Goal: Check status

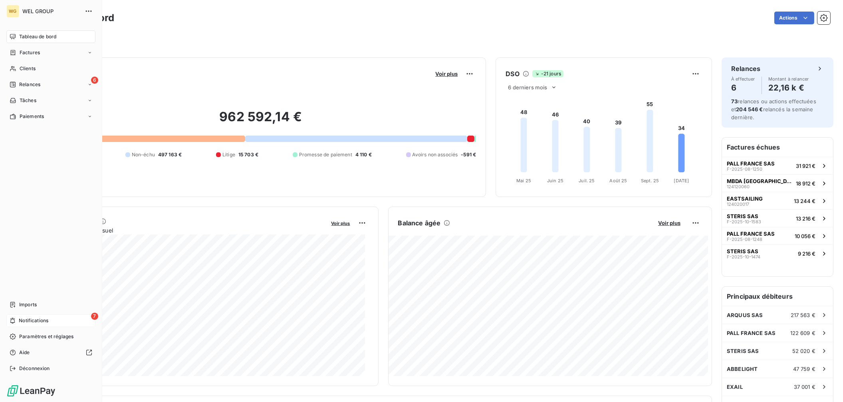
click at [37, 321] on span "Notifications" at bounding box center [34, 320] width 30 height 7
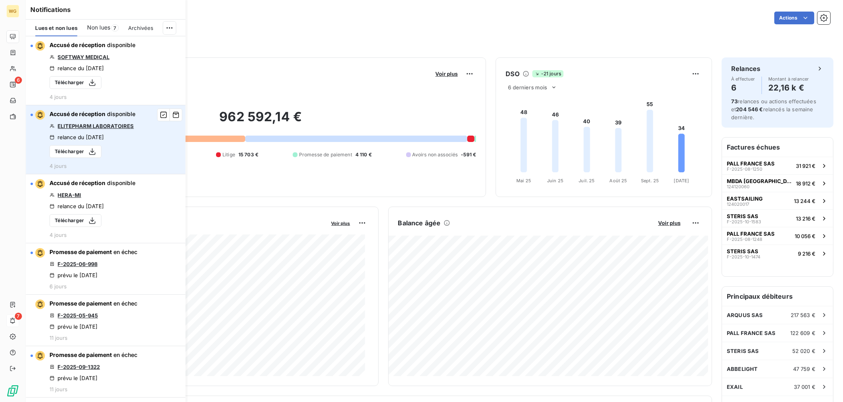
click at [131, 127] on link "ELITEPHARM LABORATOIRES" at bounding box center [95, 126] width 76 height 6
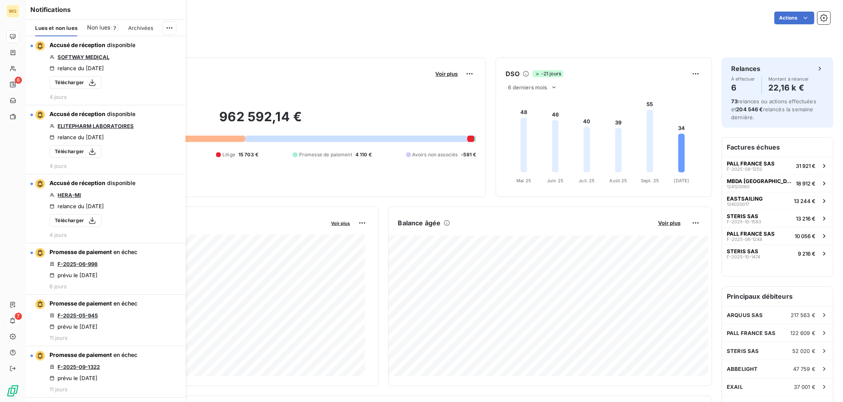
click at [490, 34] on div "Filtrer" at bounding box center [433, 40] width 791 height 15
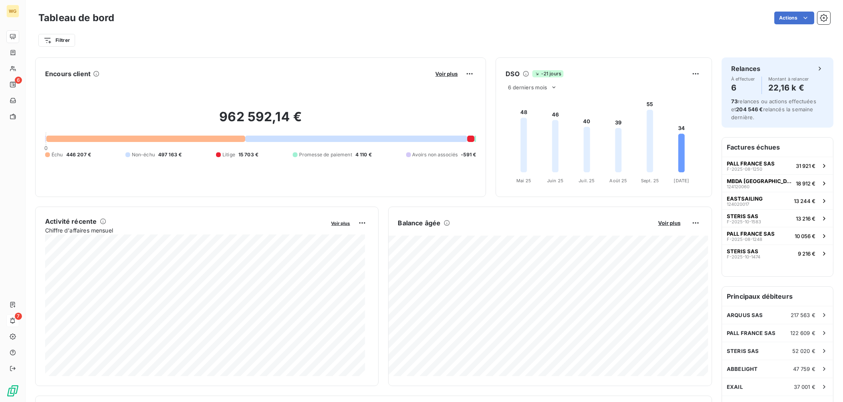
click at [460, 42] on div "Filtrer" at bounding box center [433, 40] width 791 height 15
